Goal: Task Accomplishment & Management: Manage account settings

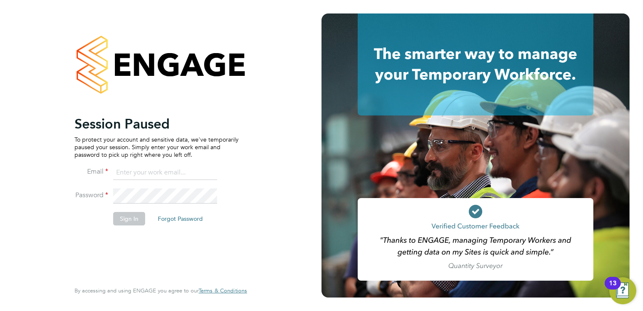
type input "martina@xede.co.uk"
click at [132, 222] on button "Sign In" at bounding box center [129, 218] width 32 height 13
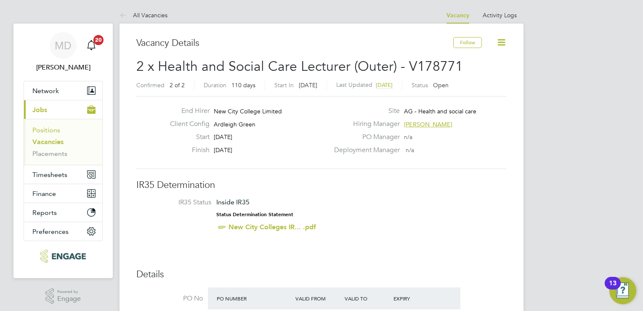
click at [47, 127] on link "Positions" at bounding box center [46, 130] width 28 height 8
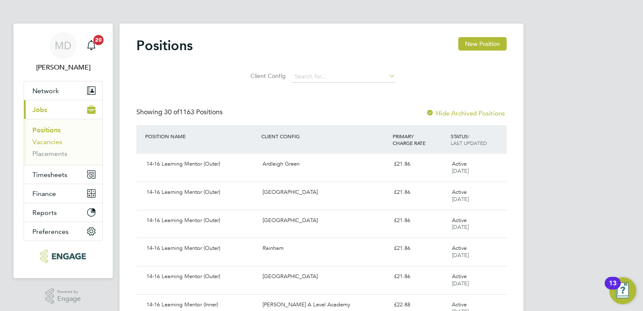
click at [50, 141] on link "Vacancies" at bounding box center [47, 142] width 30 height 8
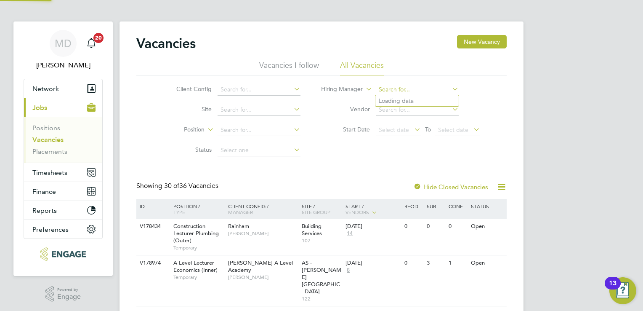
click at [418, 90] on input at bounding box center [417, 90] width 83 height 12
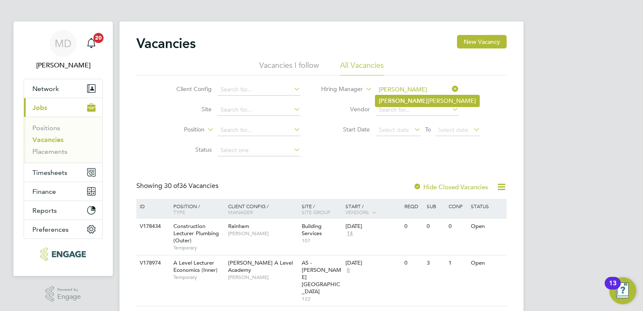
click at [418, 100] on li "Roslyn O'Garro" at bounding box center [428, 100] width 104 height 11
type input "[PERSON_NAME]"
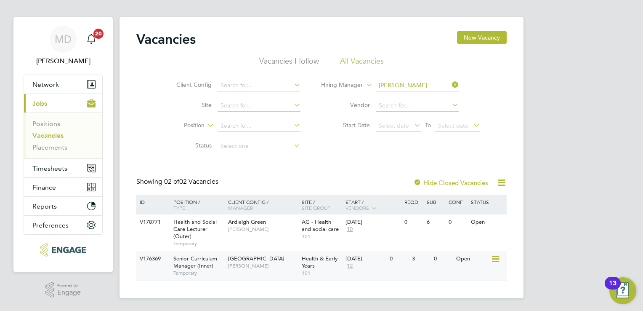
click at [291, 270] on div "Tower Hamlets Campus Roslyn O'Garro" at bounding box center [263, 262] width 74 height 22
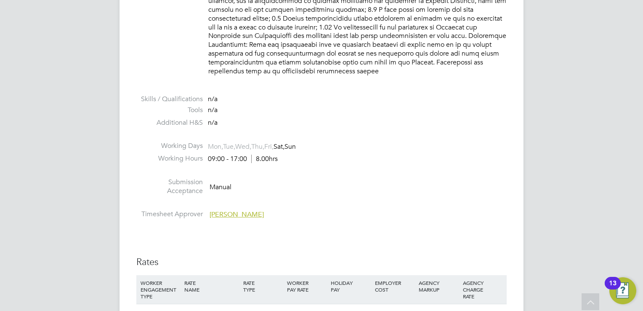
scroll to position [1179, 0]
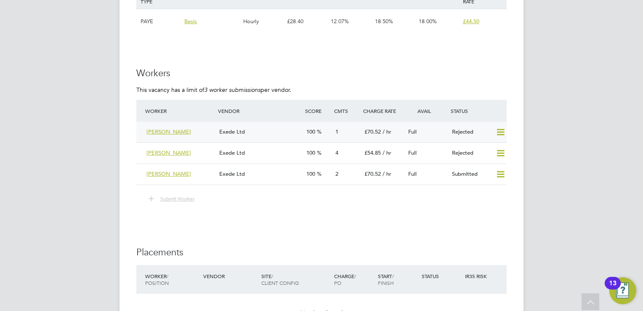
click at [299, 125] on div "Exede Ltd" at bounding box center [259, 132] width 87 height 14
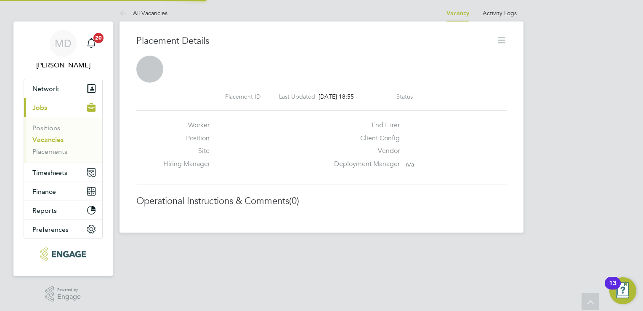
scroll to position [4, 4]
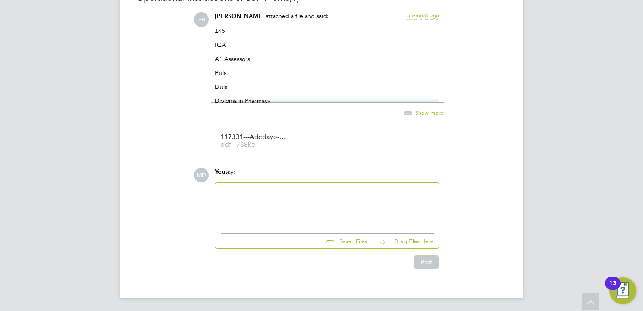
click at [424, 113] on span "Show more" at bounding box center [430, 112] width 28 height 7
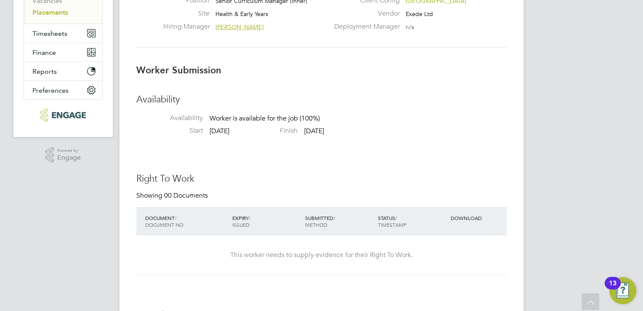
scroll to position [0, 0]
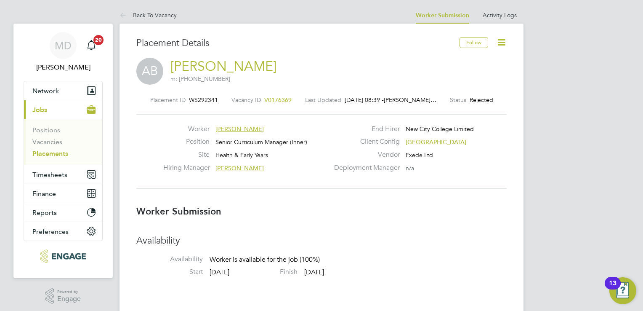
click at [504, 39] on icon at bounding box center [501, 42] width 11 height 11
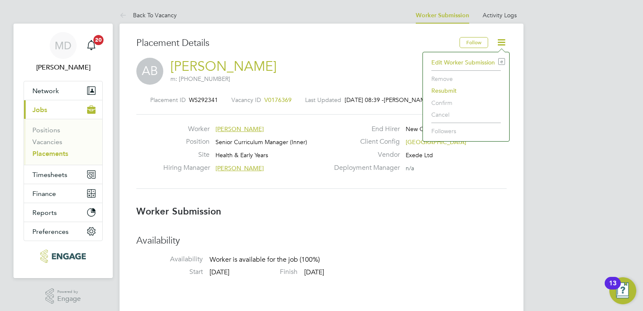
click at [467, 61] on li "Edit Worker Submission e" at bounding box center [466, 62] width 78 height 12
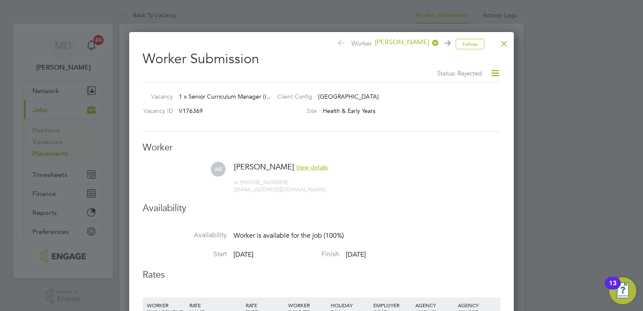
click at [494, 71] on icon at bounding box center [495, 73] width 11 height 11
click at [497, 72] on icon at bounding box center [495, 73] width 11 height 11
click at [507, 44] on div at bounding box center [504, 41] width 15 height 15
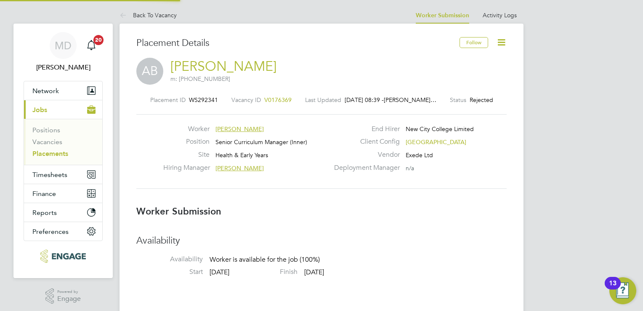
scroll to position [25, 59]
click at [56, 92] on span "Network" at bounding box center [45, 91] width 27 height 8
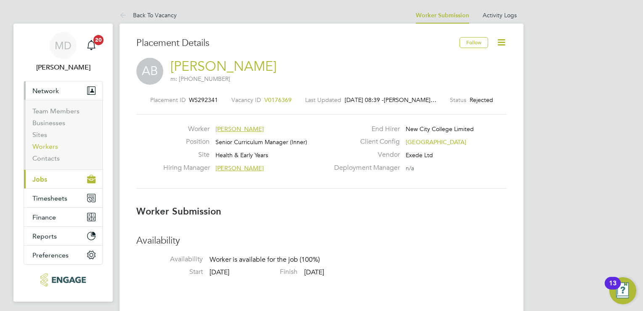
click at [45, 146] on link "Workers" at bounding box center [45, 146] width 26 height 8
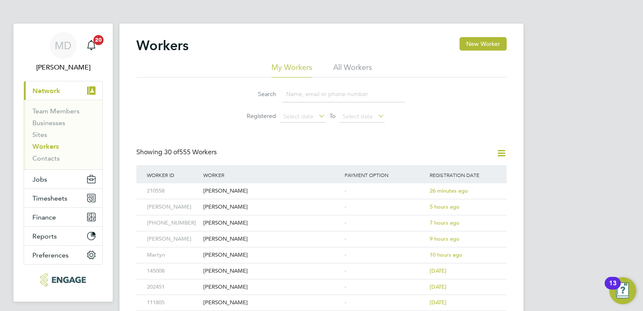
click at [320, 95] on input at bounding box center [343, 94] width 123 height 16
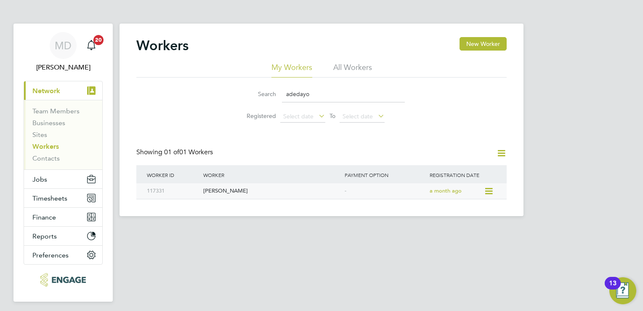
type input "adedayo"
click at [339, 192] on div "[PERSON_NAME]" at bounding box center [271, 191] width 141 height 16
click at [51, 178] on button "Jobs" at bounding box center [63, 179] width 78 height 19
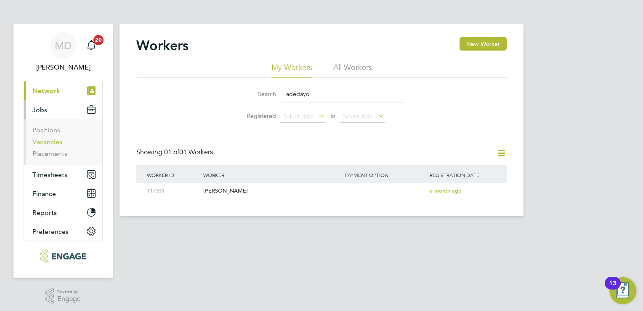
click at [43, 142] on link "Vacancies" at bounding box center [47, 142] width 30 height 8
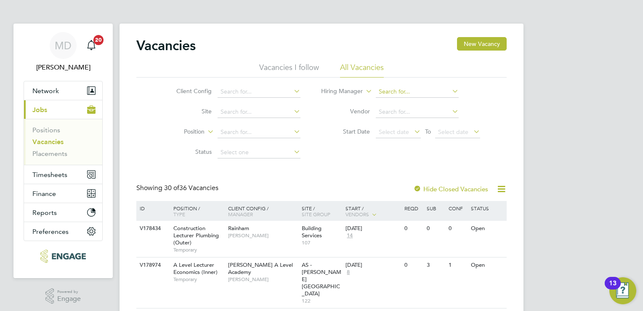
click at [405, 89] on input at bounding box center [417, 92] width 83 height 12
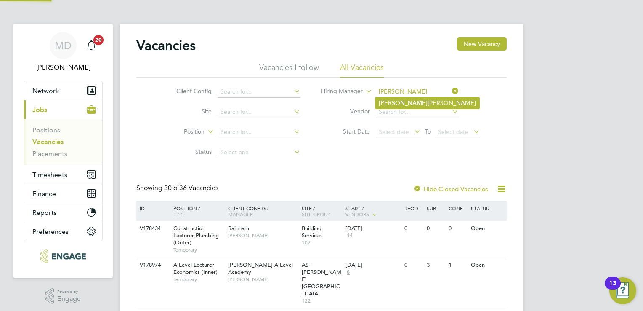
click at [409, 104] on li "Roslyn O'Garro" at bounding box center [428, 102] width 104 height 11
type input "[PERSON_NAME]"
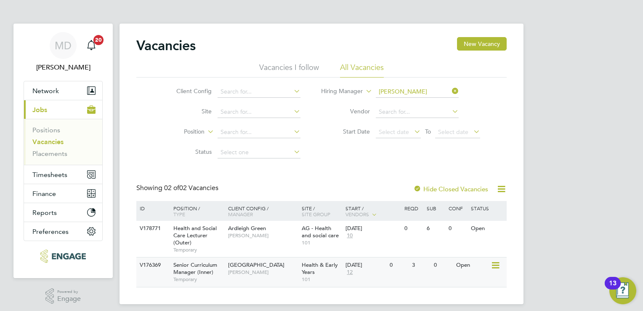
click at [280, 275] on span "[PERSON_NAME]" at bounding box center [262, 272] width 69 height 7
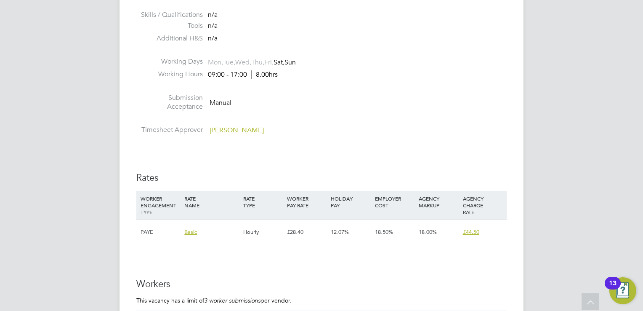
scroll to position [1137, 0]
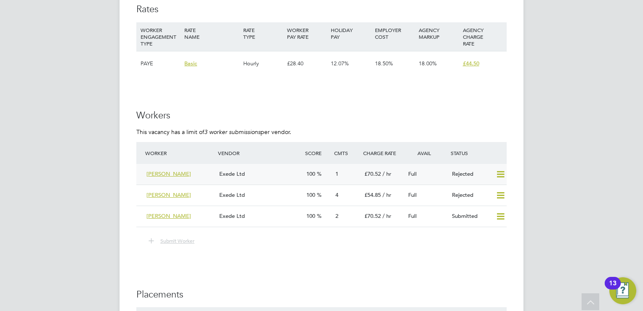
click at [500, 171] on icon at bounding box center [501, 174] width 11 height 7
click at [483, 184] on li "Resubmit" at bounding box center [487, 184] width 36 height 12
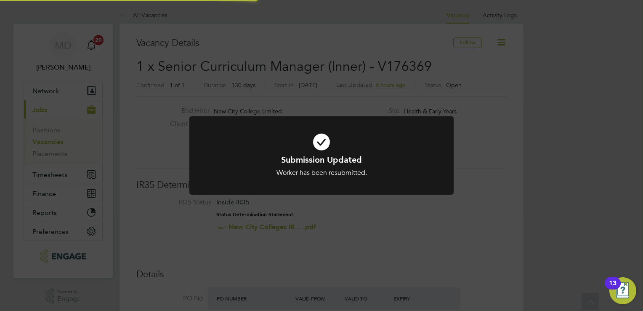
scroll to position [25, 59]
